Goal: Information Seeking & Learning: Learn about a topic

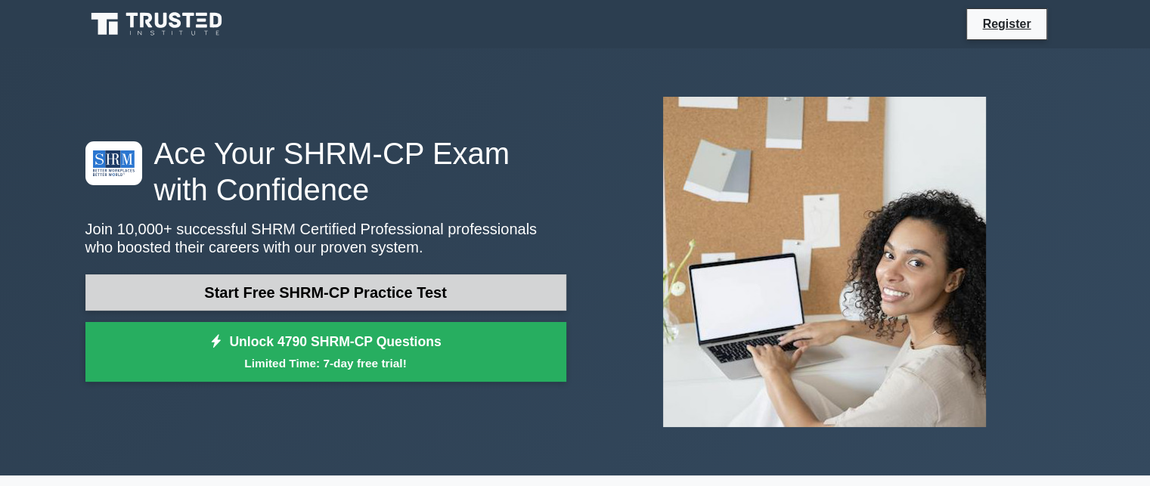
click at [397, 303] on link "Start Free SHRM-CP Practice Test" at bounding box center [325, 292] width 481 height 36
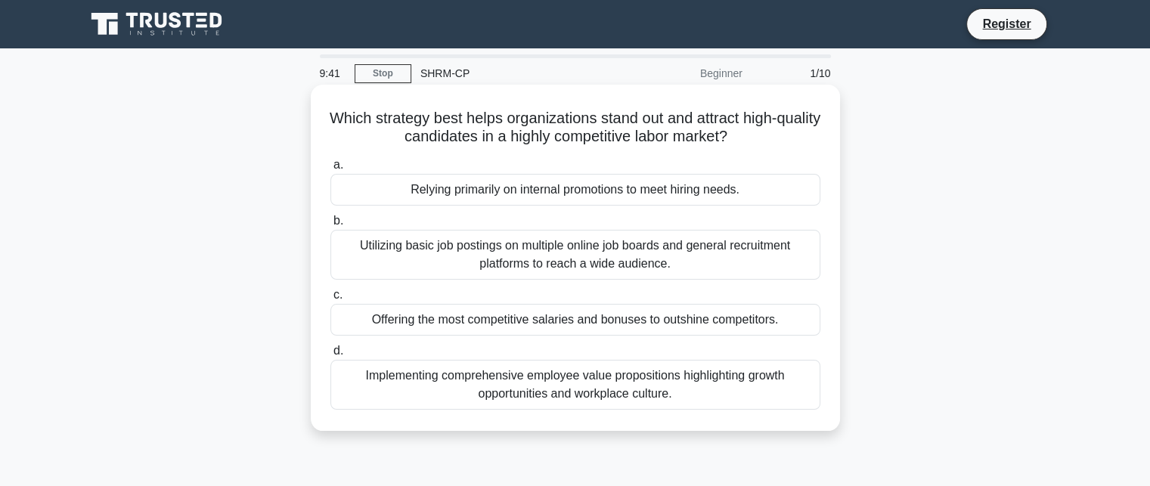
click at [547, 390] on div "Implementing comprehensive employee value propositions highlighting growth oppo…" at bounding box center [575, 385] width 490 height 50
click at [330, 356] on input "d. Implementing comprehensive employee value propositions highlighting growth o…" at bounding box center [330, 351] width 0 height 10
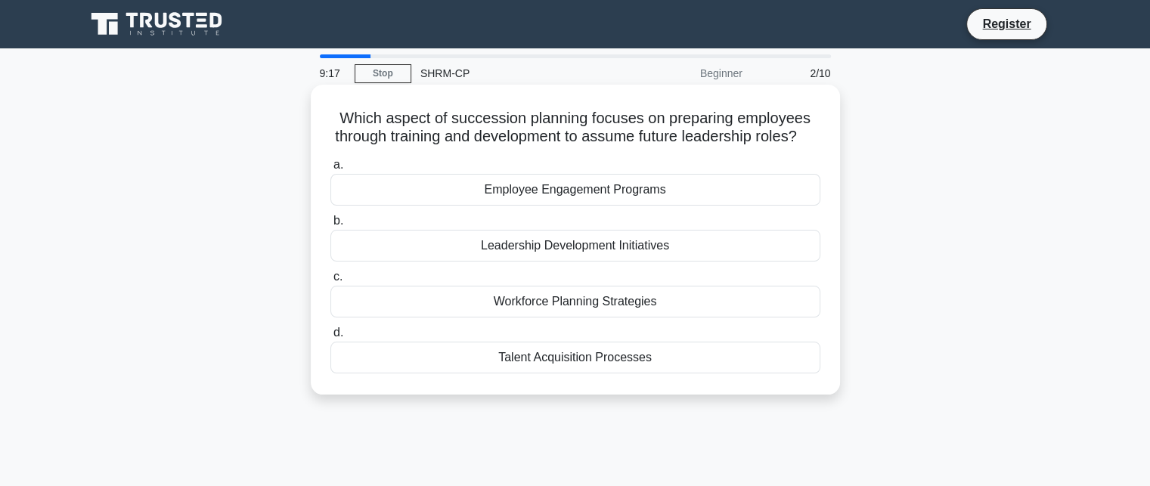
click at [599, 261] on div "Leadership Development Initiatives" at bounding box center [575, 246] width 490 height 32
click at [330, 226] on input "b. Leadership Development Initiatives" at bounding box center [330, 221] width 0 height 10
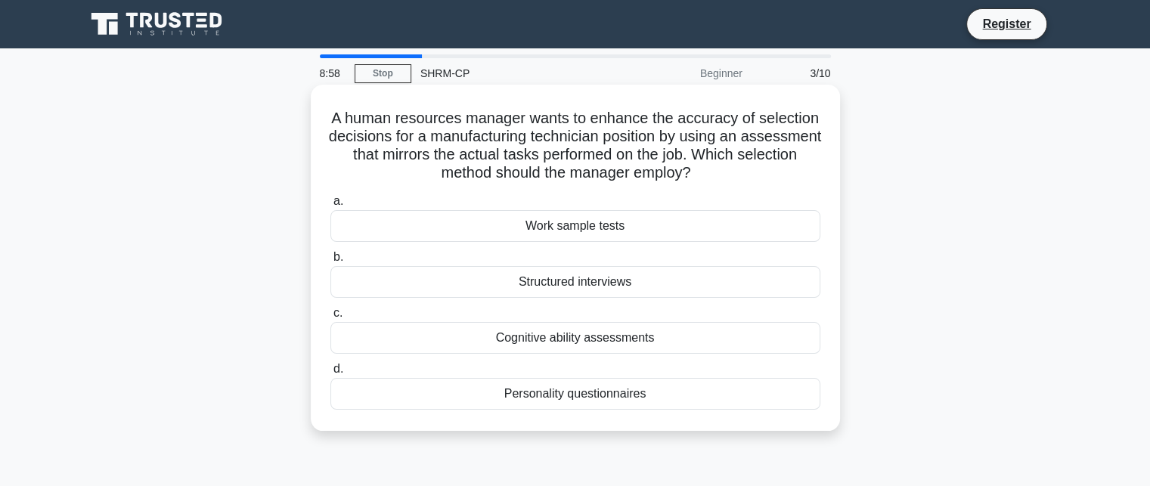
click at [599, 230] on div "Work sample tests" at bounding box center [575, 226] width 490 height 32
click at [330, 206] on input "a. Work sample tests" at bounding box center [330, 201] width 0 height 10
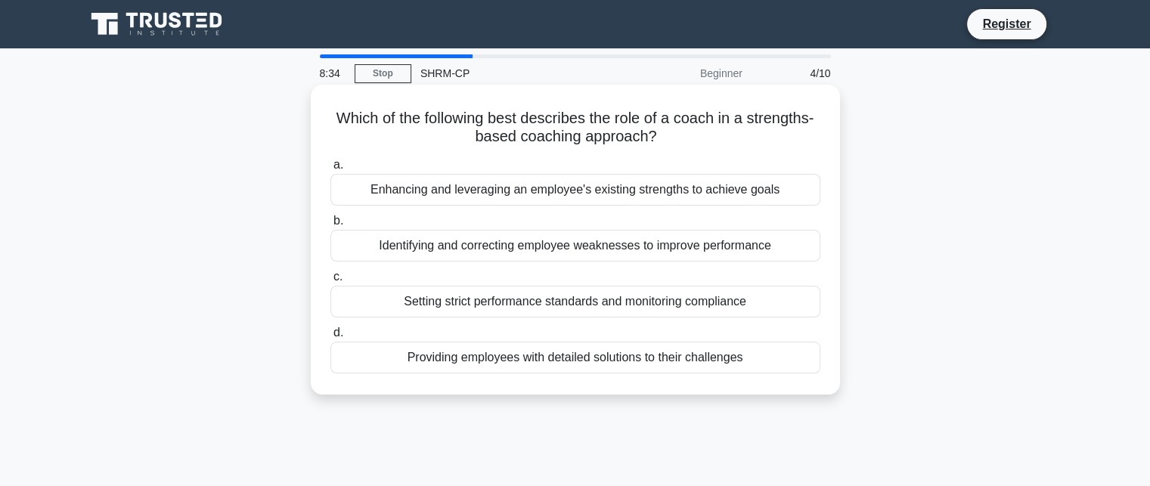
click at [632, 191] on div "Enhancing and leveraging an employee's existing strengths to achieve goals" at bounding box center [575, 190] width 490 height 32
click at [330, 170] on input "a. Enhancing and leveraging an employee's existing strengths to achieve goals" at bounding box center [330, 165] width 0 height 10
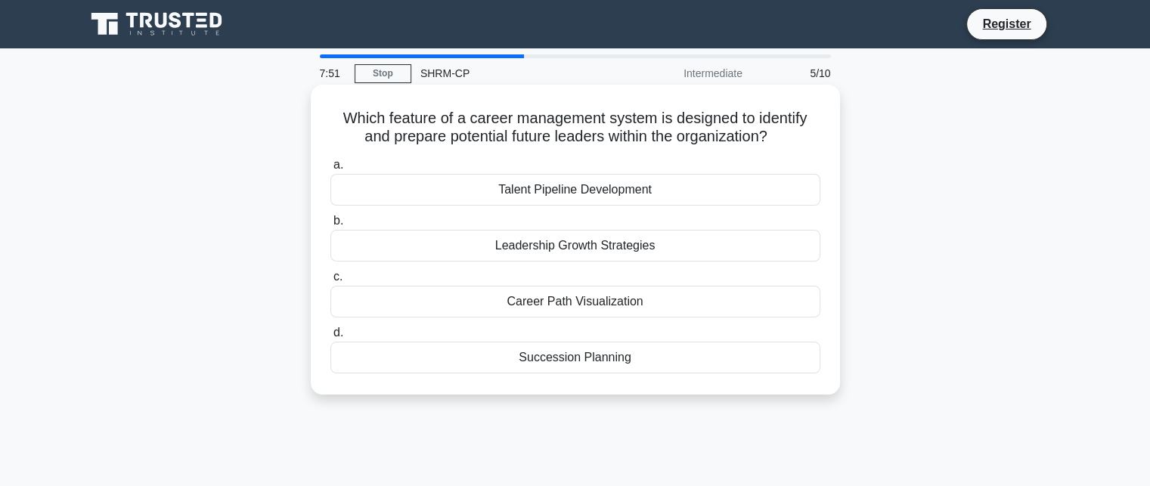
click at [614, 247] on div "Leadership Growth Strategies" at bounding box center [575, 246] width 490 height 32
click at [330, 226] on input "b. Leadership Growth Strategies" at bounding box center [330, 221] width 0 height 10
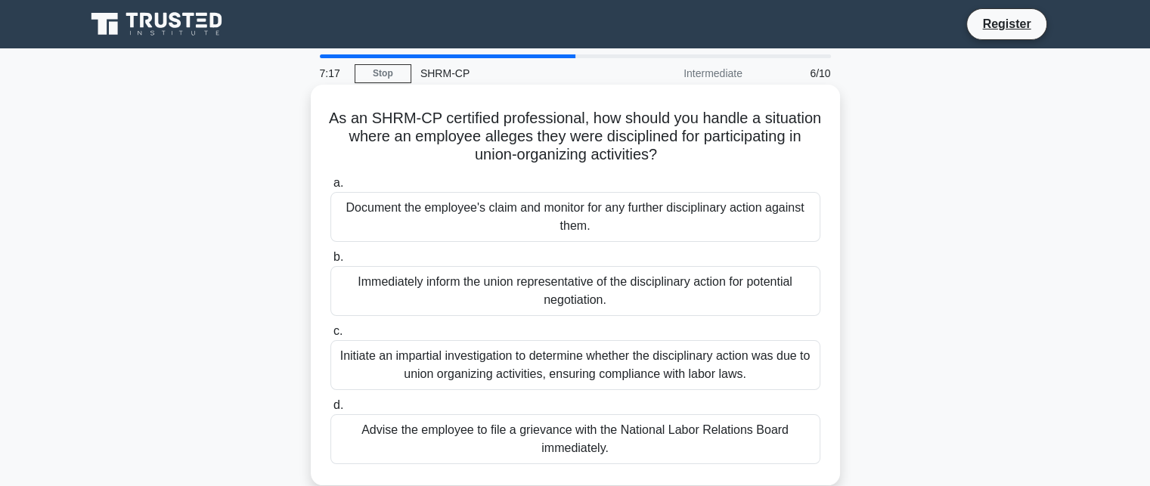
click at [592, 359] on div "Initiate an impartial investigation to determine whether the disciplinary actio…" at bounding box center [575, 365] width 490 height 50
click at [330, 336] on input "c. Initiate an impartial investigation to determine whether the disciplinary ac…" at bounding box center [330, 331] width 0 height 10
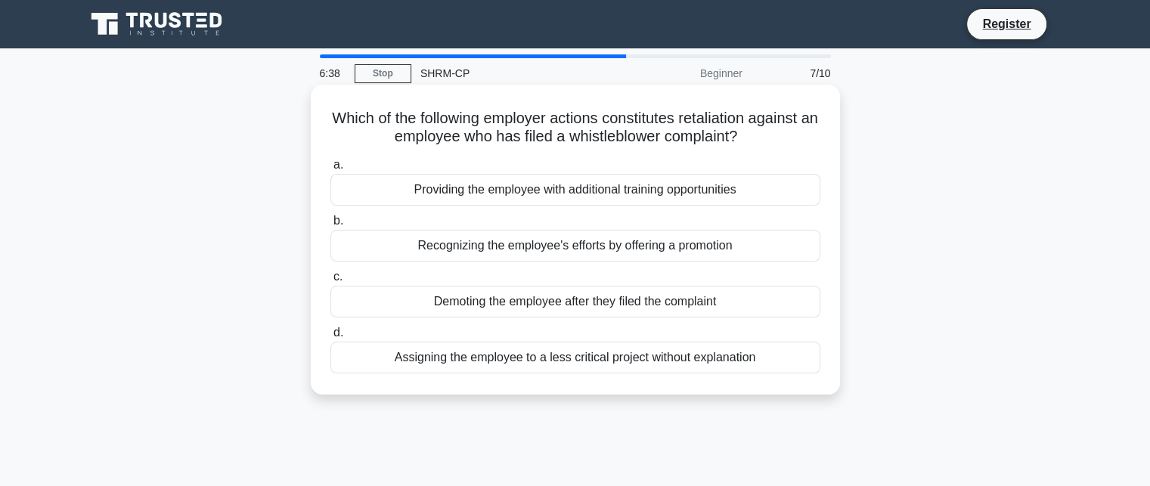
click at [589, 305] on div "Demoting the employee after they filed the complaint" at bounding box center [575, 302] width 490 height 32
click at [330, 282] on input "c. Demoting the employee after they filed the complaint" at bounding box center [330, 277] width 0 height 10
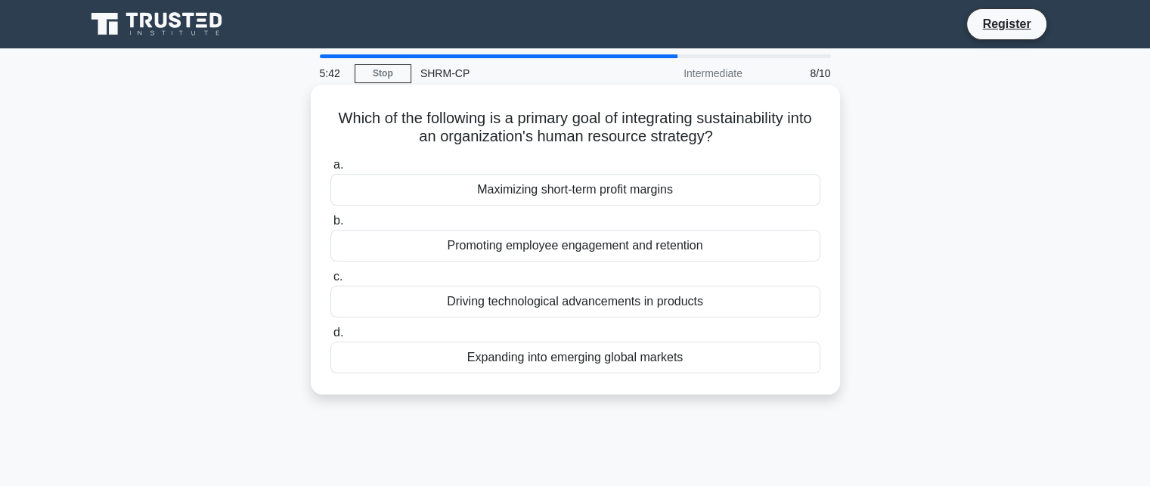
click at [649, 250] on div "Promoting employee engagement and retention" at bounding box center [575, 246] width 490 height 32
click at [330, 226] on input "b. Promoting employee engagement and retention" at bounding box center [330, 221] width 0 height 10
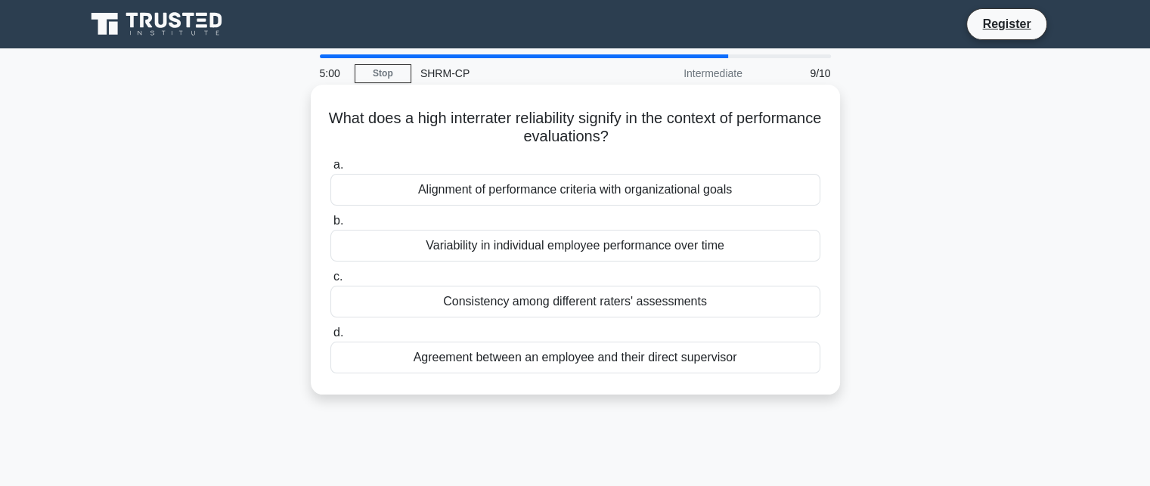
click at [638, 302] on div "Consistency among different raters' assessments" at bounding box center [575, 302] width 490 height 32
click at [330, 282] on input "c. Consistency among different raters' assessments" at bounding box center [330, 277] width 0 height 10
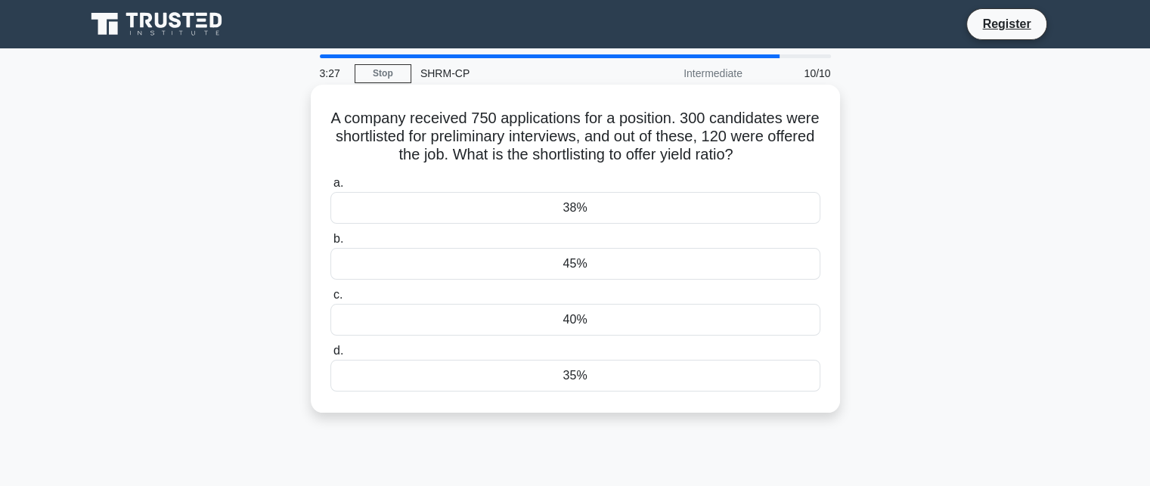
click at [582, 265] on div "45%" at bounding box center [575, 264] width 490 height 32
click at [330, 244] on input "b. 45%" at bounding box center [330, 239] width 0 height 10
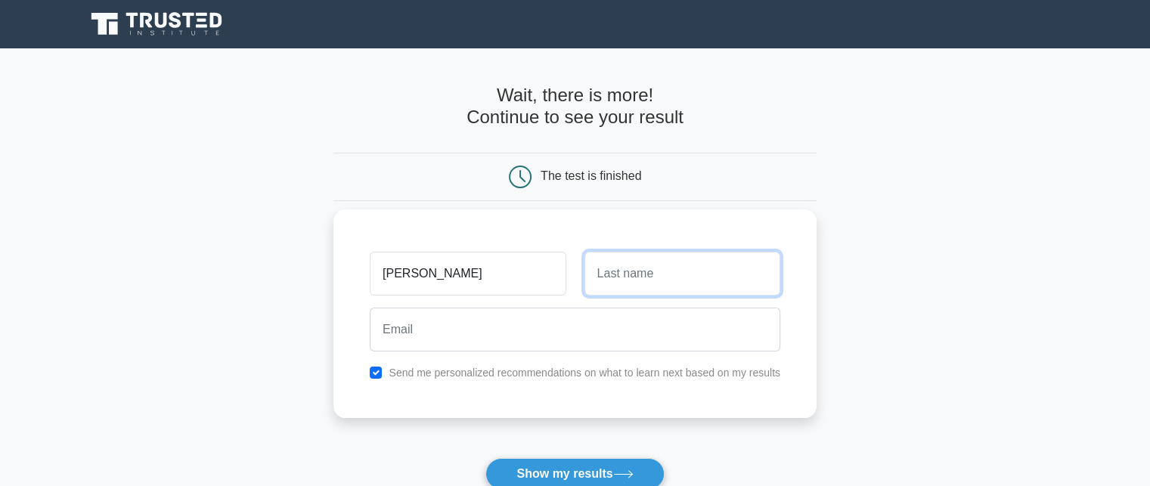
click at [671, 274] on input "text" at bounding box center [682, 274] width 196 height 44
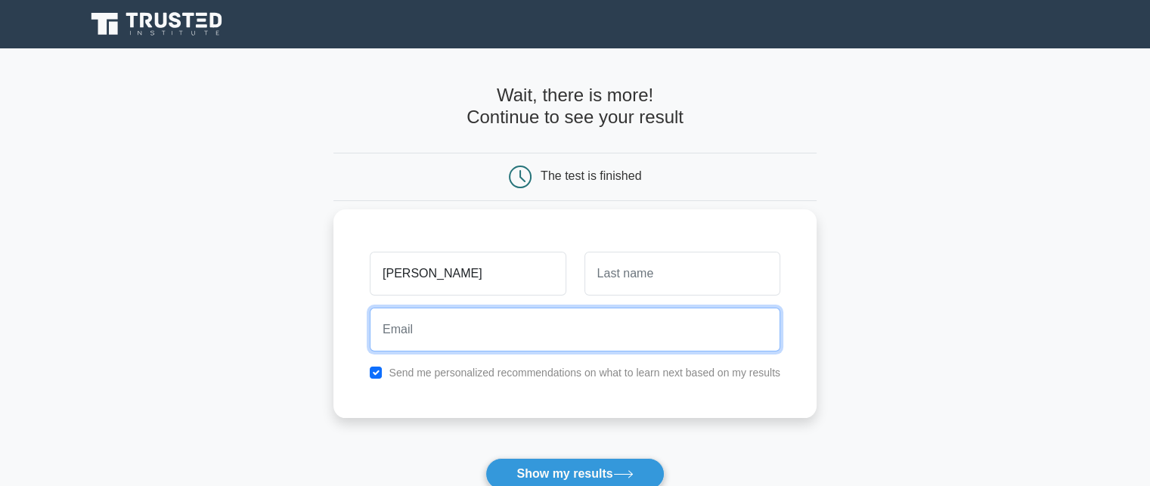
click at [496, 336] on input "email" at bounding box center [575, 330] width 410 height 44
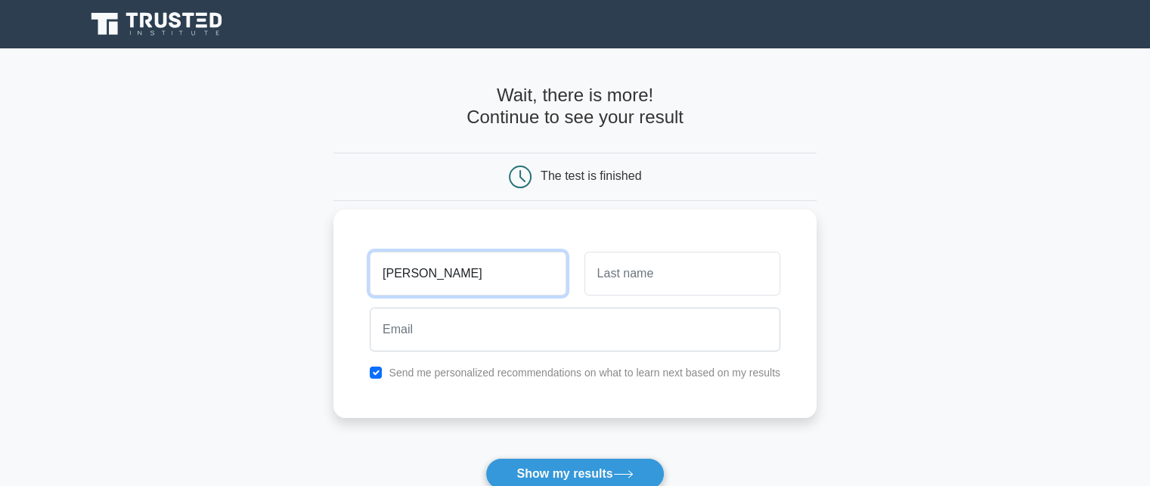
click at [473, 274] on input "Rhea Roberts" at bounding box center [468, 274] width 196 height 44
type input "Rhea"
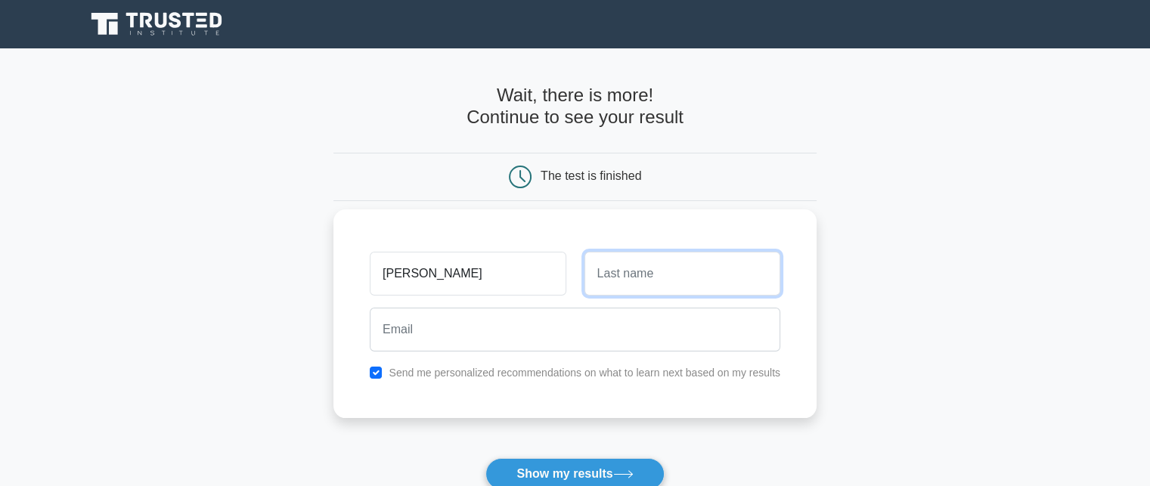
click at [617, 281] on input "text" at bounding box center [682, 274] width 196 height 44
type input "roberts"
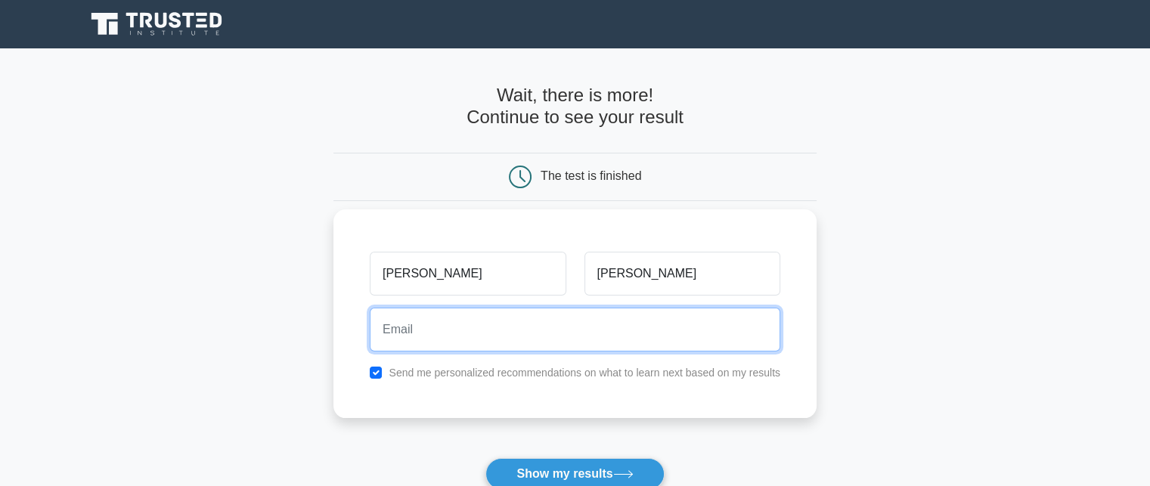
click at [452, 328] on input "email" at bounding box center [575, 330] width 410 height 44
type input "la-reina_7@hotmail.com"
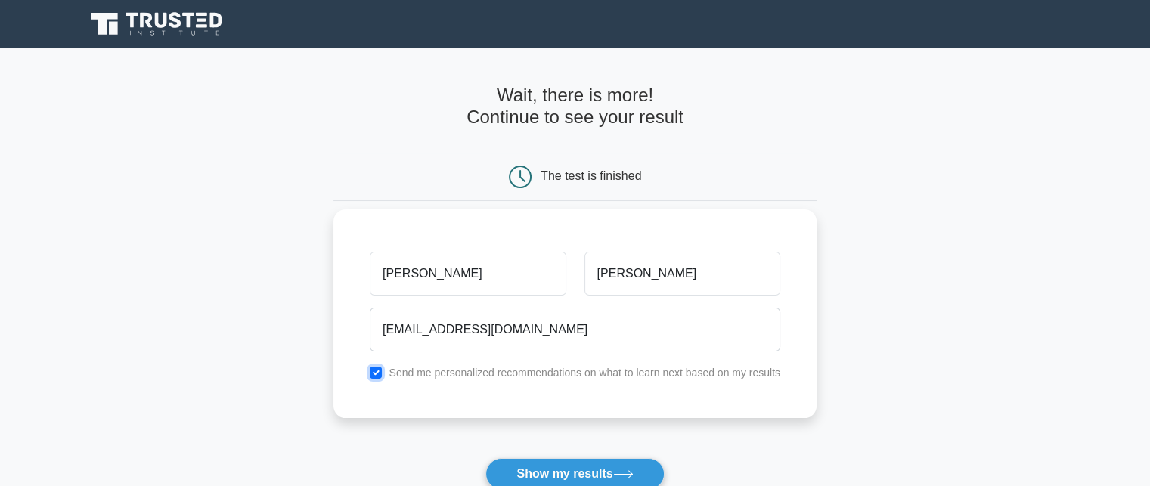
click at [379, 376] on input "checkbox" at bounding box center [376, 373] width 12 height 12
checkbox input "false"
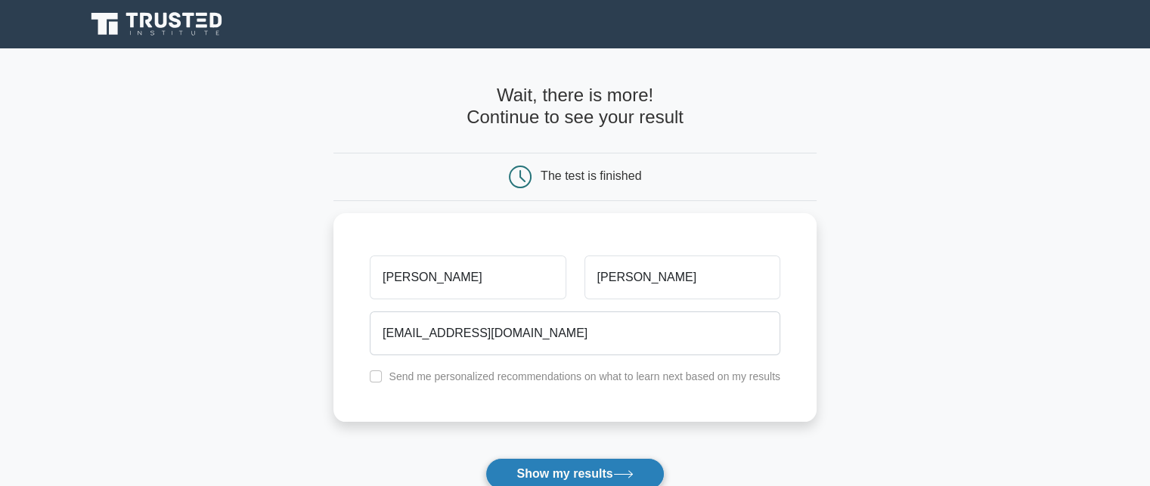
click at [604, 471] on button "Show my results" at bounding box center [574, 474] width 178 height 32
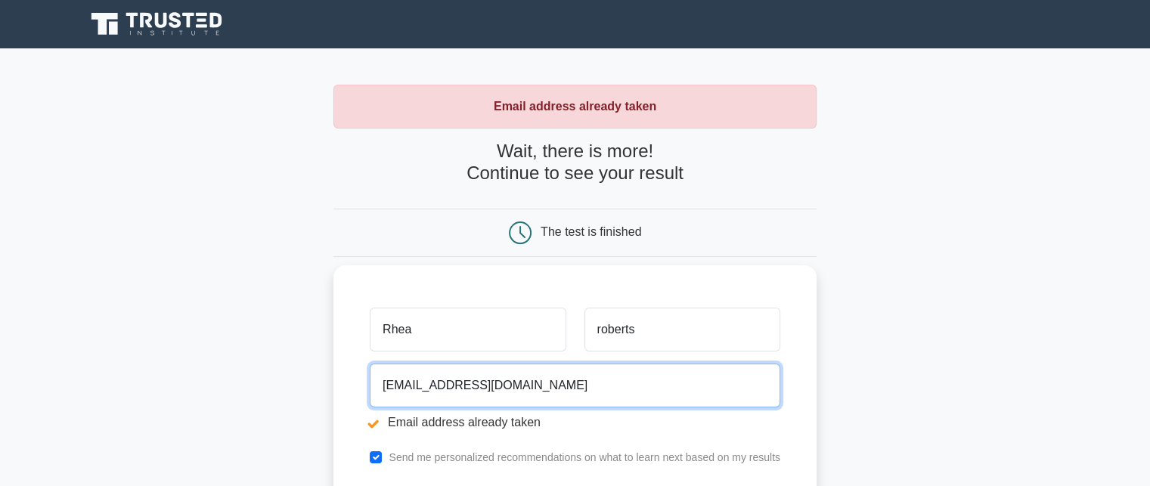
click at [577, 398] on input "[EMAIL_ADDRESS][DOMAIN_NAME]" at bounding box center [575, 386] width 410 height 44
type input "l"
type input "uwirhea868@gmail.com"
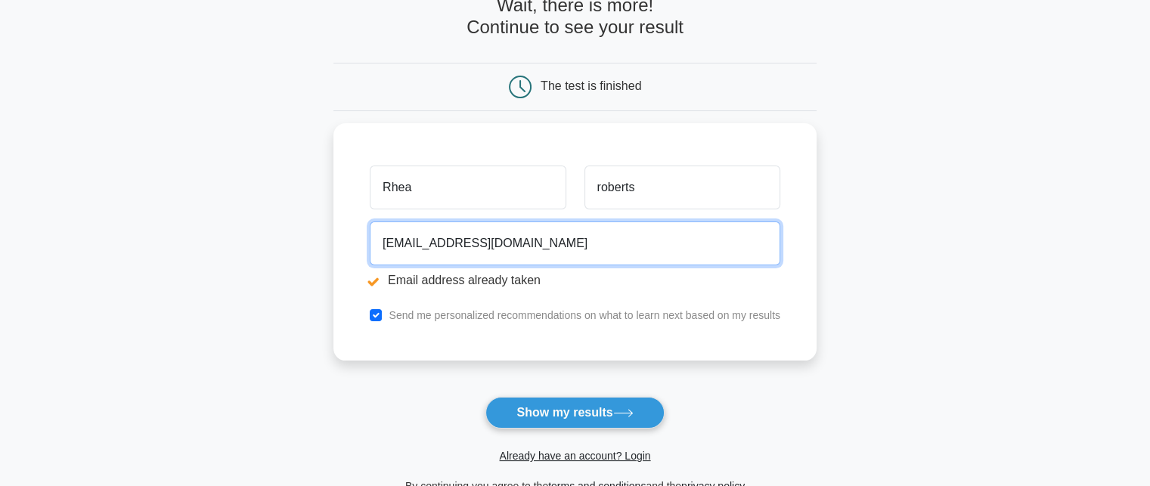
scroll to position [151, 0]
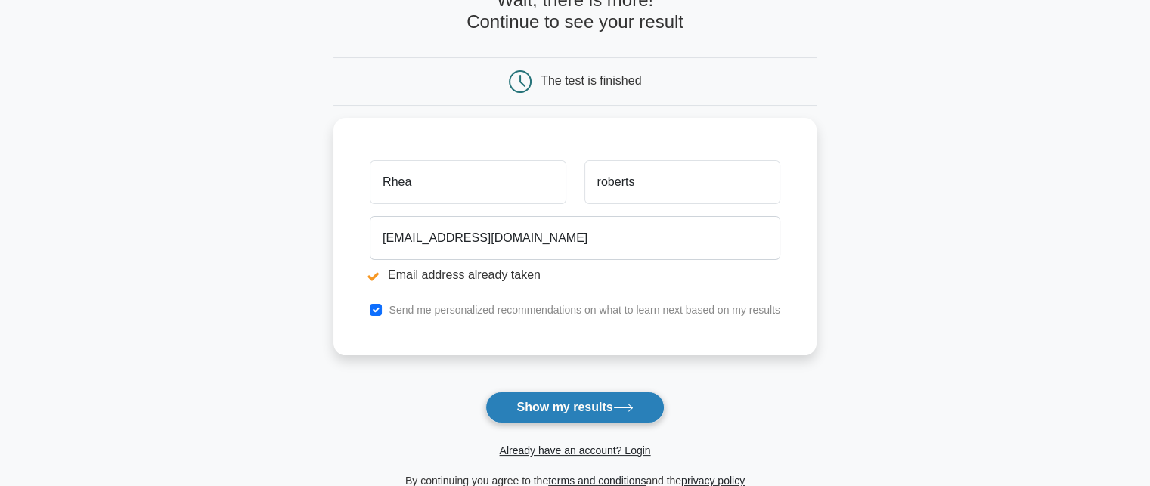
click at [599, 407] on button "Show my results" at bounding box center [574, 407] width 178 height 32
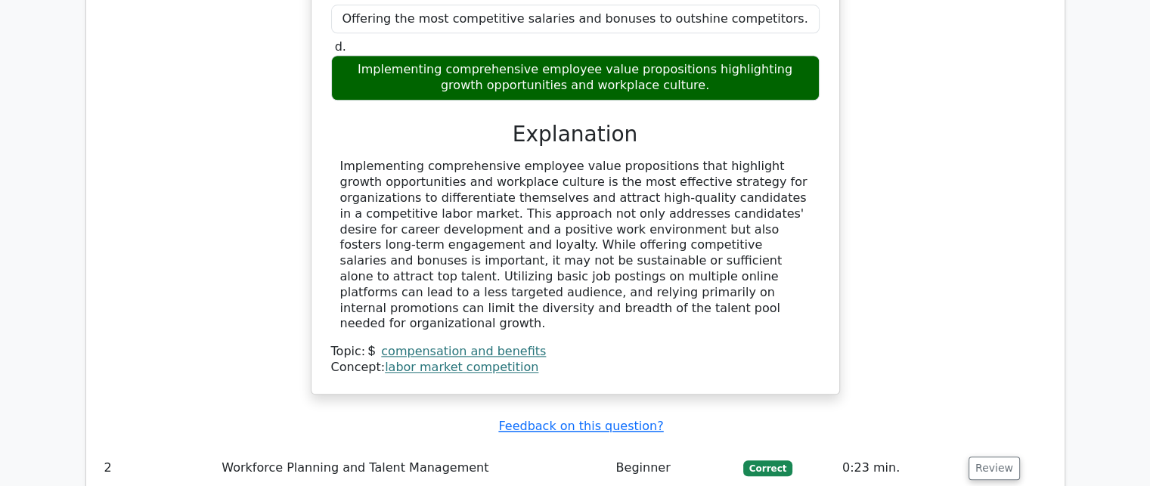
scroll to position [1663, 0]
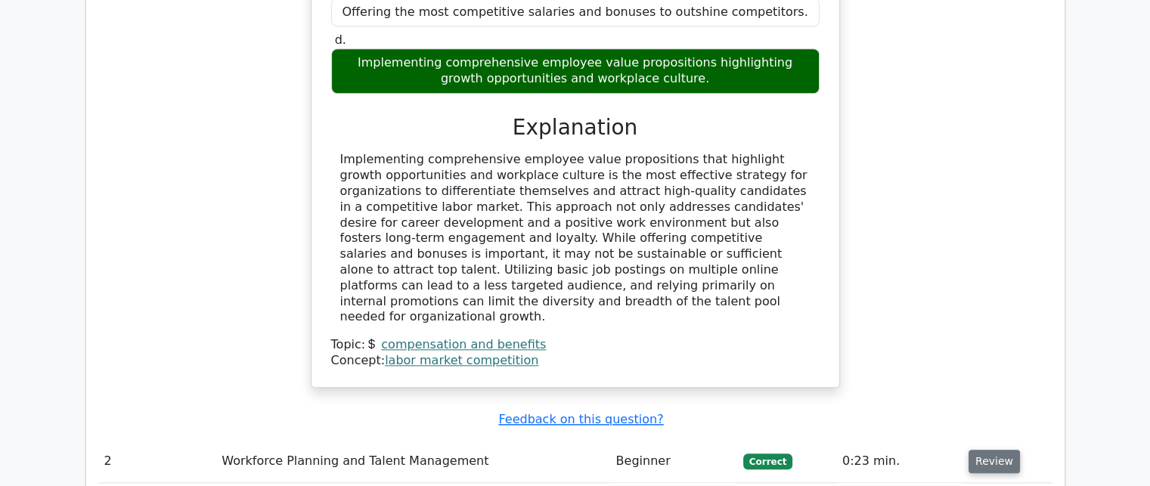
click at [986, 450] on button "Review" at bounding box center [993, 461] width 51 height 23
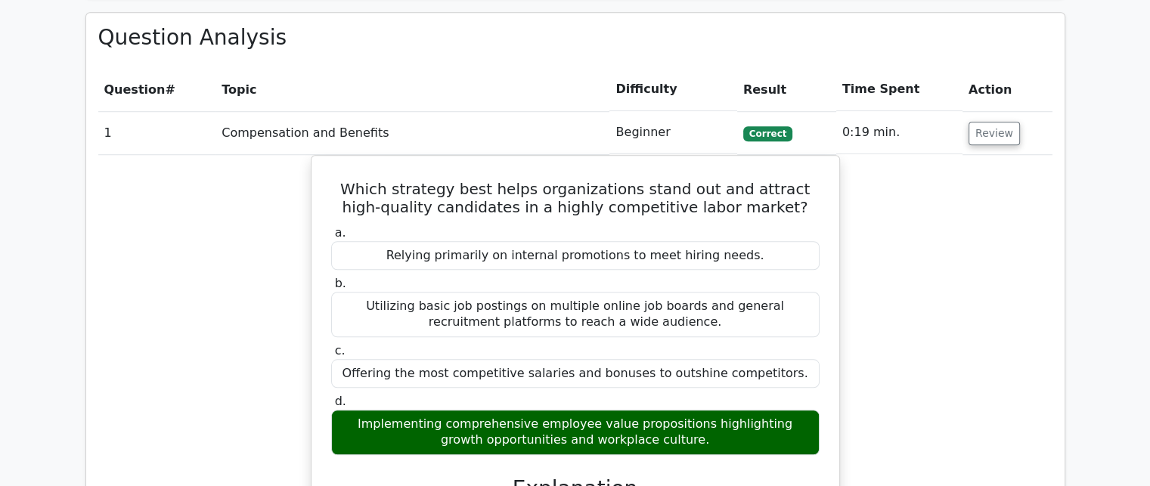
scroll to position [1300, 0]
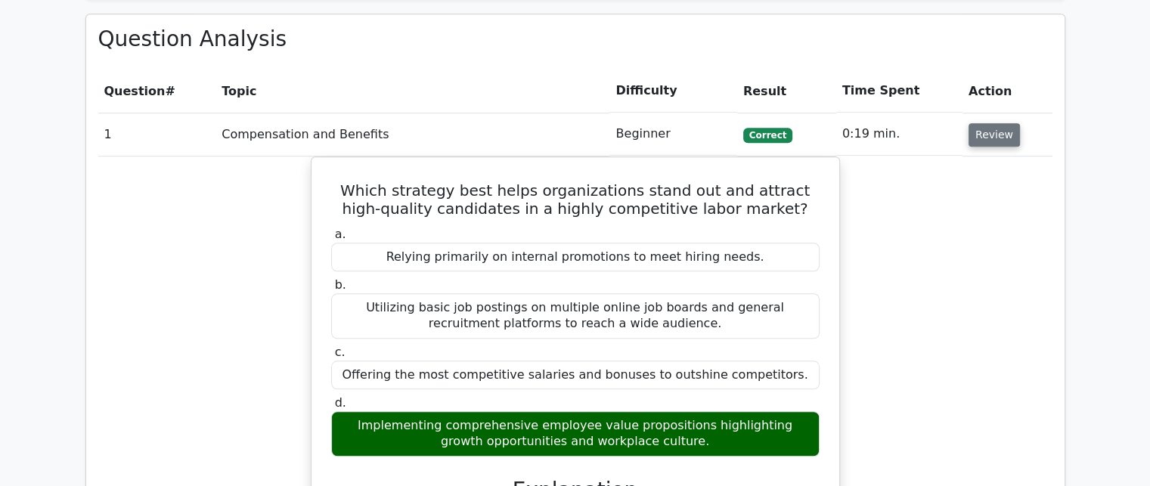
click at [981, 123] on button "Review" at bounding box center [993, 134] width 51 height 23
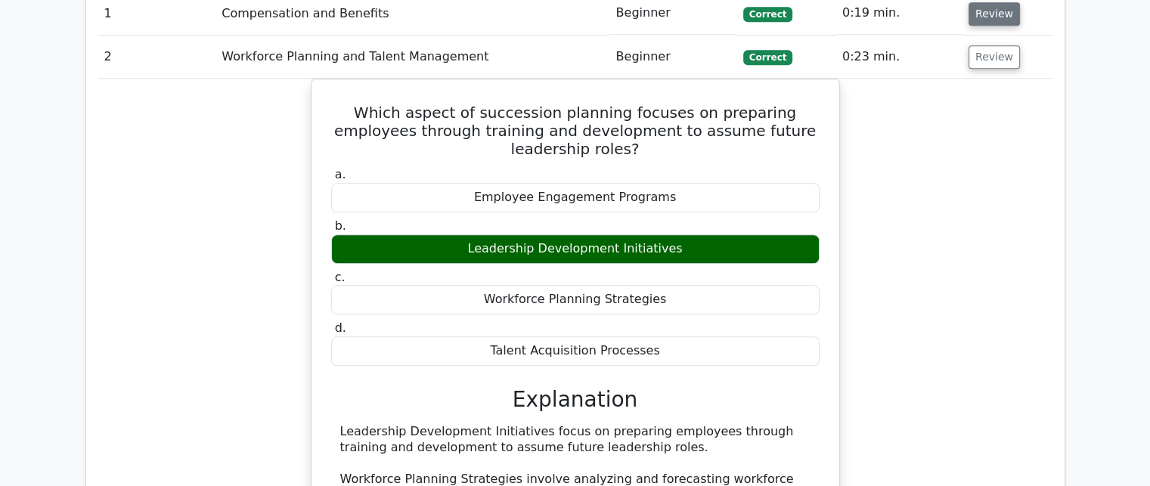
scroll to position [1391, 0]
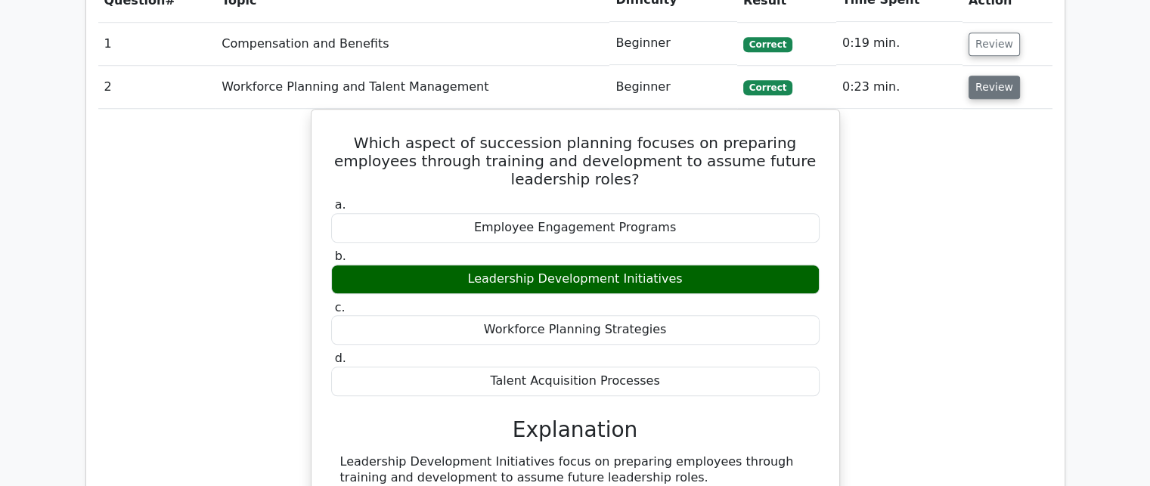
click at [1000, 76] on button "Review" at bounding box center [993, 87] width 51 height 23
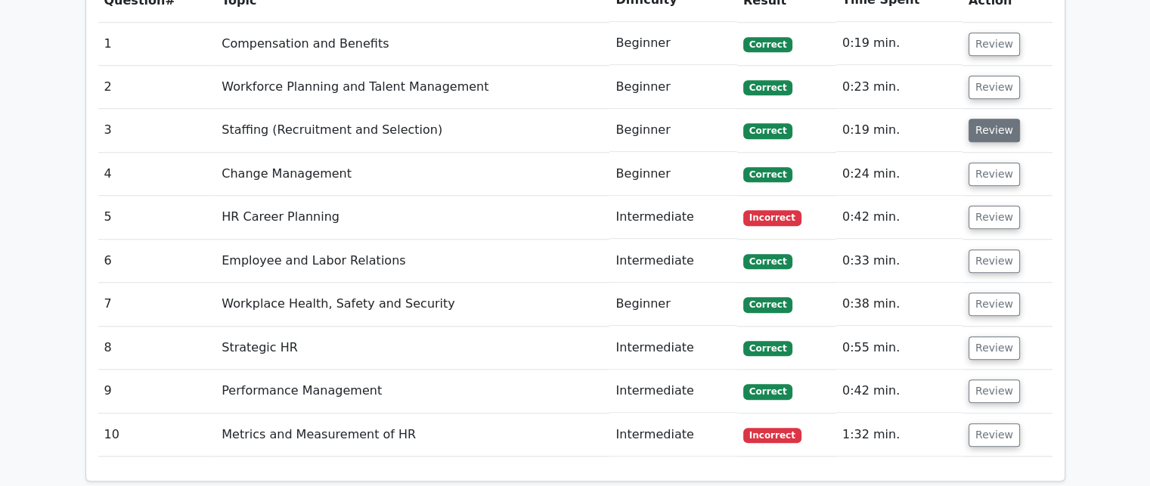
click at [989, 119] on button "Review" at bounding box center [993, 130] width 51 height 23
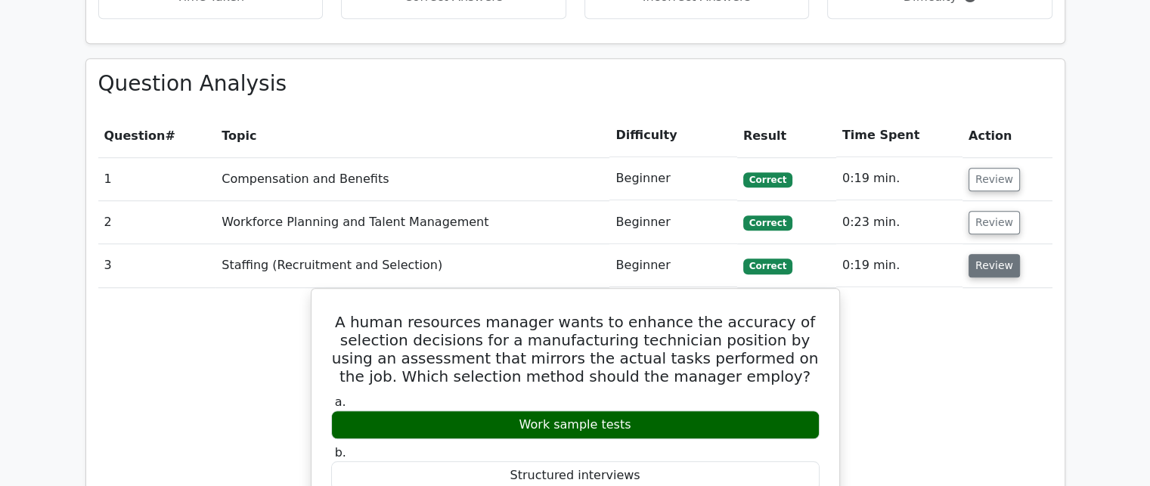
scroll to position [1239, 0]
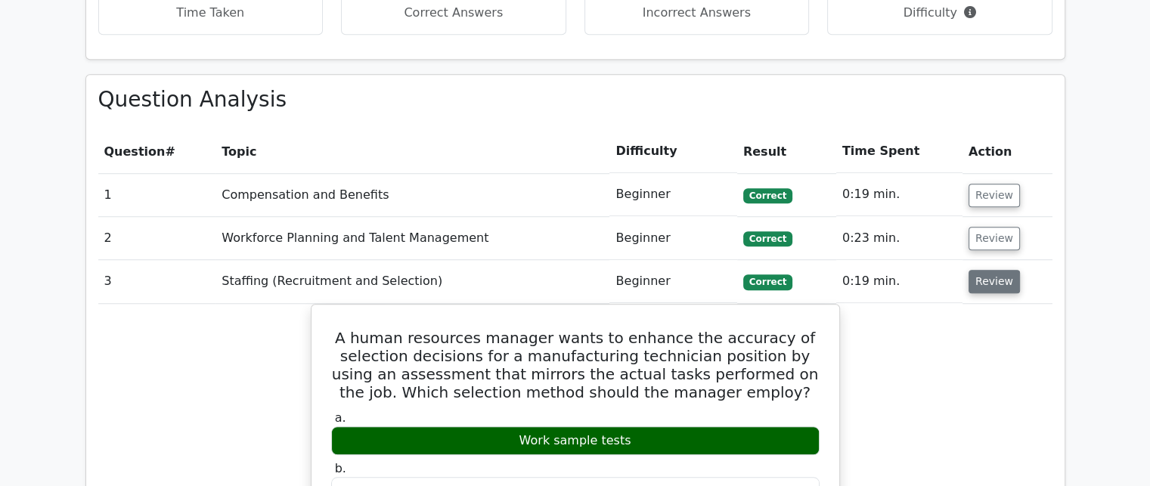
click at [982, 270] on button "Review" at bounding box center [993, 281] width 51 height 23
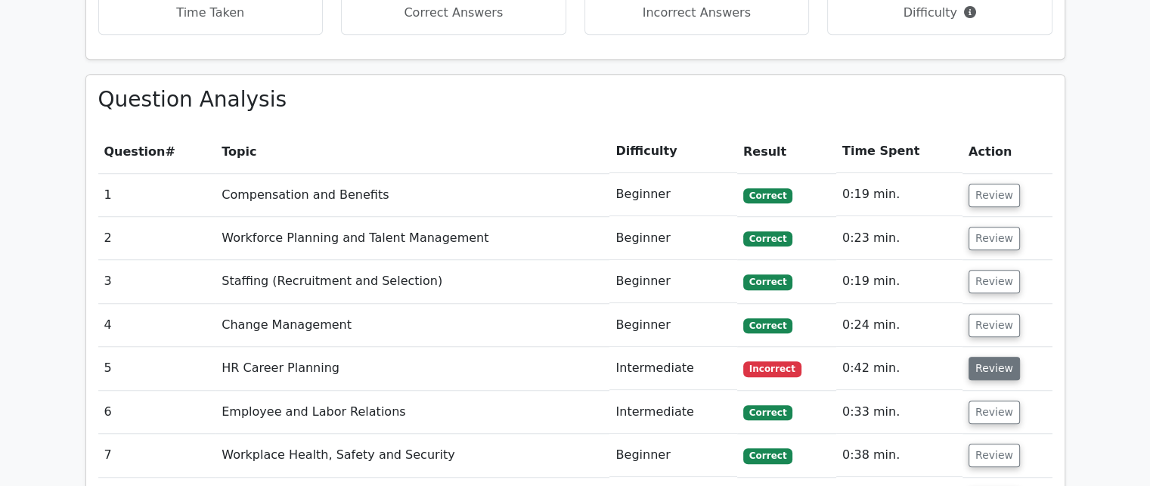
click at [996, 357] on button "Review" at bounding box center [993, 368] width 51 height 23
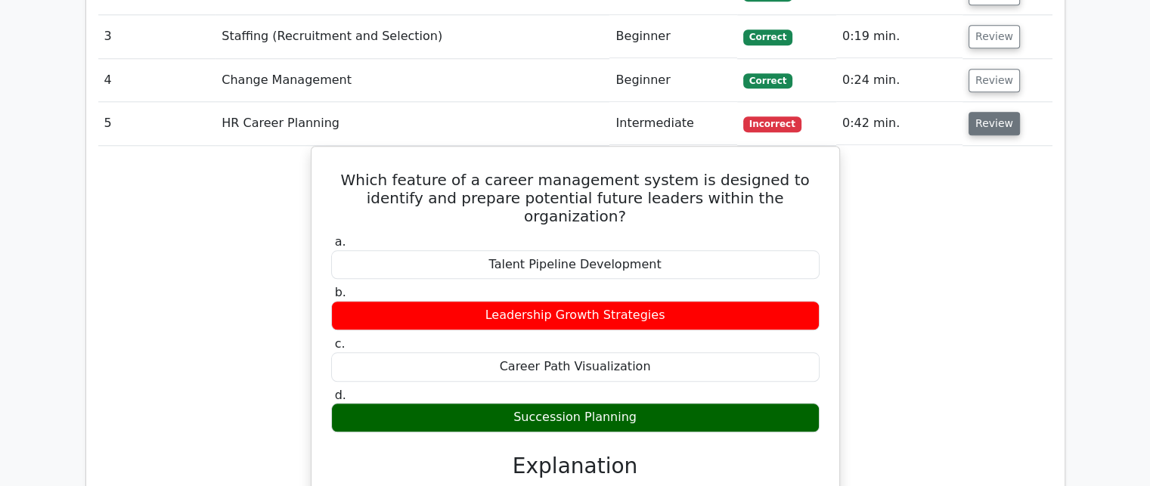
scroll to position [1481, 0]
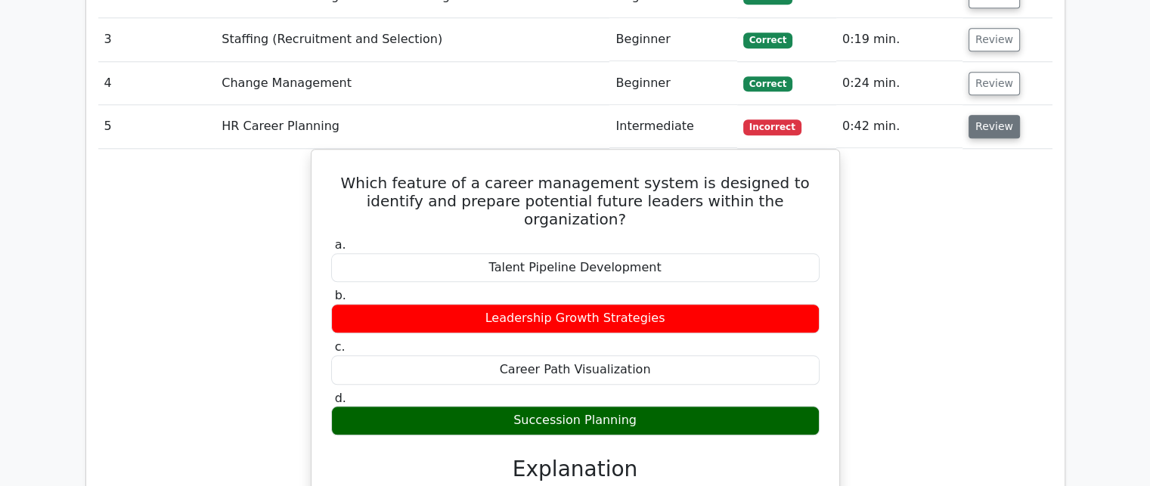
click at [992, 115] on button "Review" at bounding box center [993, 126] width 51 height 23
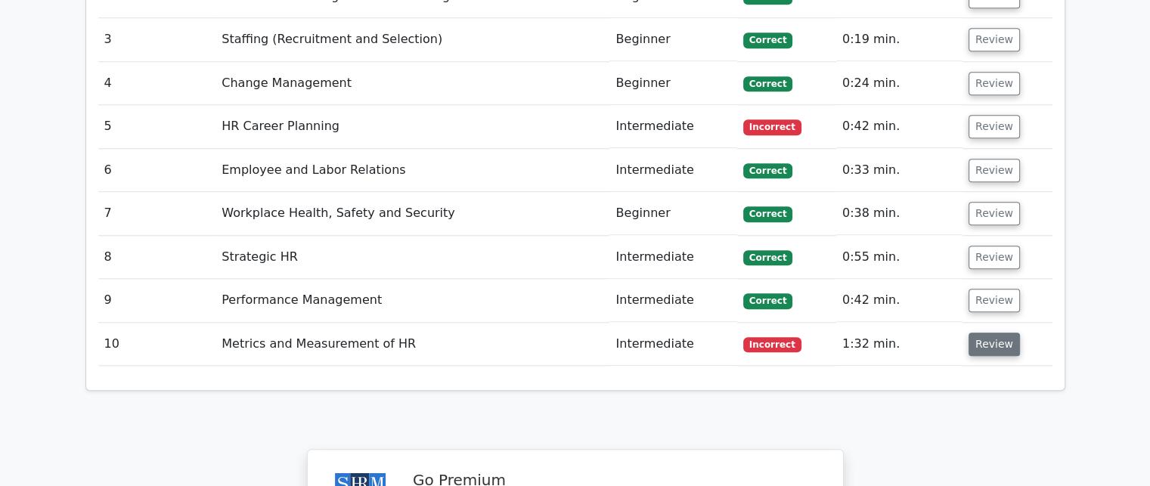
click at [989, 333] on button "Review" at bounding box center [993, 344] width 51 height 23
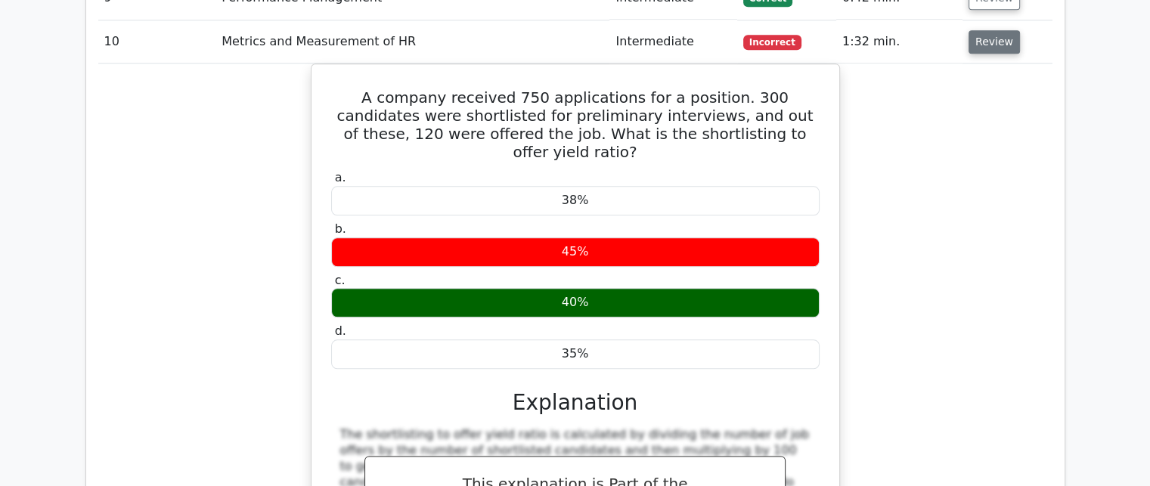
scroll to position [1753, 0]
